Goal: Check status: Check status

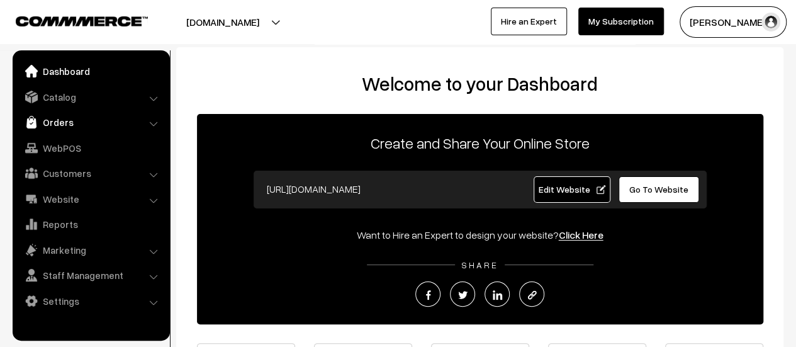
click at [59, 122] on link "Orders" at bounding box center [91, 122] width 150 height 23
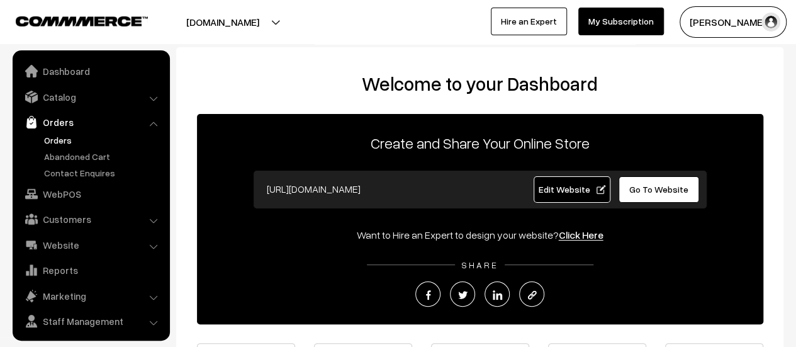
click at [57, 137] on link "Orders" at bounding box center [103, 139] width 125 height 13
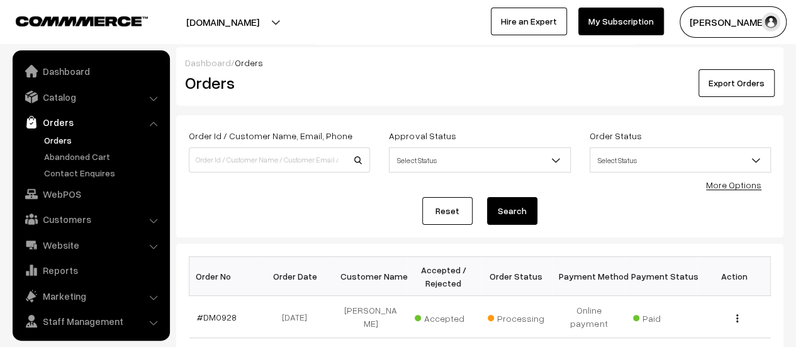
scroll to position [29, 0]
